Goal: Navigation & Orientation: Go to known website

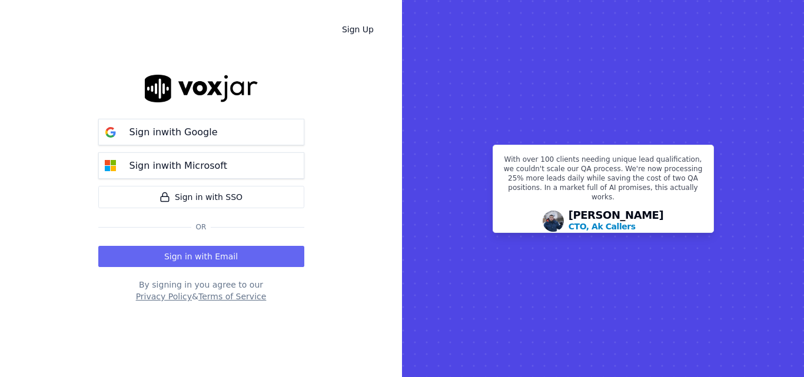
drag, startPoint x: 209, startPoint y: 251, endPoint x: 345, endPoint y: 208, distance: 143.1
click at [219, 248] on button "Sign in with Email" at bounding box center [201, 256] width 206 height 21
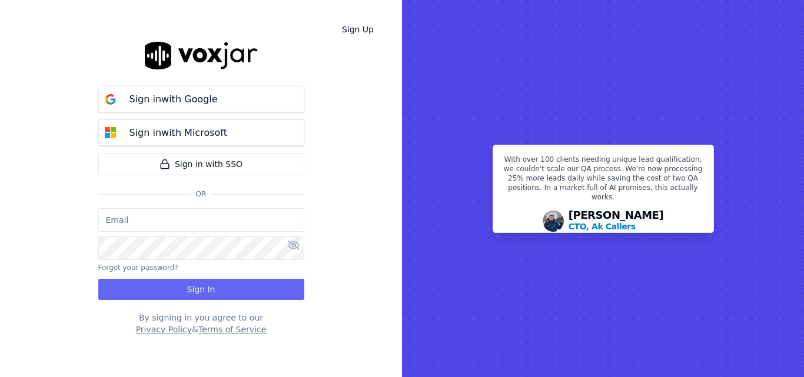
type input "sheila.decastro-new.baq@nwfg.net"
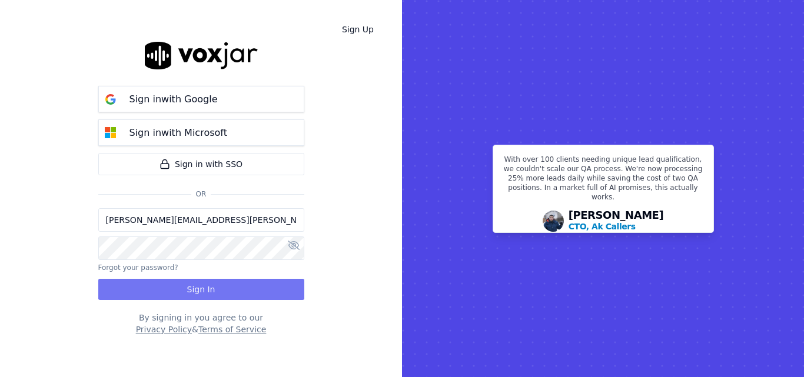
click at [249, 285] on button "Sign In" at bounding box center [201, 289] width 206 height 21
